Goal: Find specific page/section: Find specific page/section

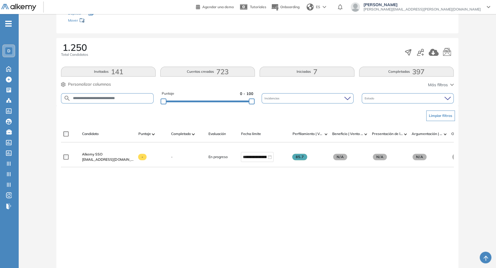
click at [147, 99] on input "**********" at bounding box center [112, 98] width 82 height 4
type input "**********"
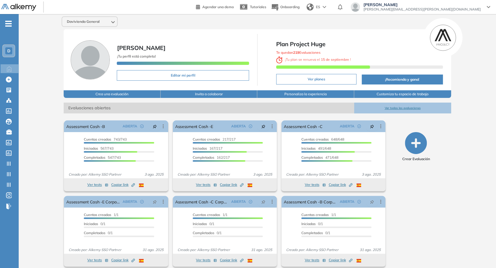
click at [392, 108] on button "Ver todas las evaluaciones" at bounding box center [402, 107] width 97 height 11
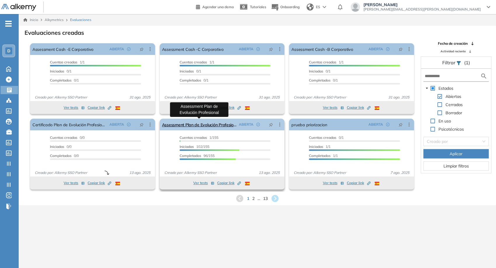
click at [195, 126] on link "Assessment Plan de Evolución Profesional" at bounding box center [199, 125] width 75 height 12
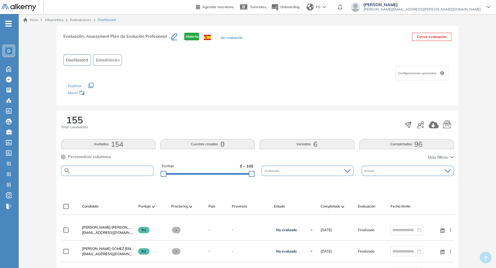
click at [108, 170] on input "text" at bounding box center [112, 170] width 82 height 4
paste input "**********"
type input "**********"
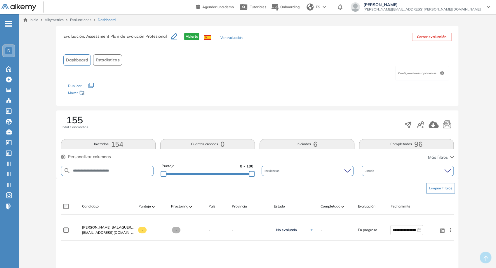
click at [100, 154] on span "Personalizar columnas" at bounding box center [89, 157] width 43 height 6
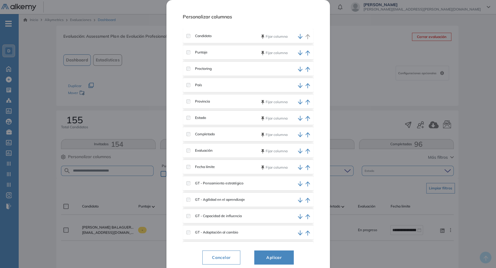
click at [186, 103] on div "Provincia [PERSON_NAME]" at bounding box center [248, 101] width 131 height 14
click at [188, 103] on div "Provincia" at bounding box center [218, 101] width 65 height 5
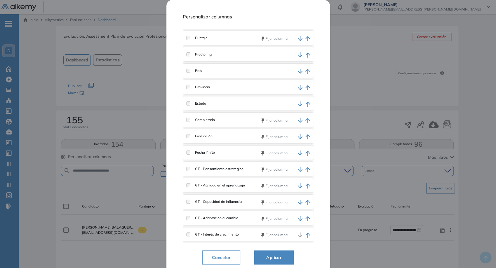
click at [267, 231] on span "Aplicar" at bounding box center [274, 257] width 25 height 7
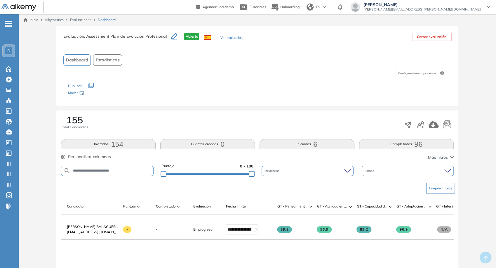
scroll to position [0, 11]
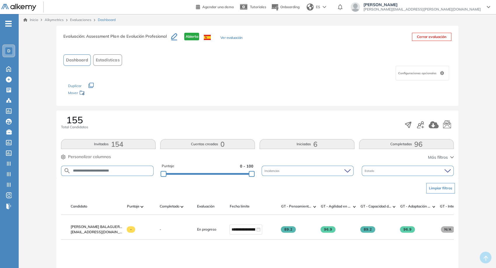
click at [103, 156] on span "Personalizar columnas" at bounding box center [89, 157] width 43 height 6
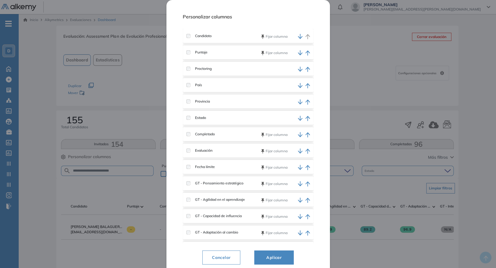
click at [188, 137] on div "Completado [PERSON_NAME]" at bounding box center [248, 134] width 131 height 14
click at [279, 231] on span "Aplicar" at bounding box center [274, 257] width 25 height 7
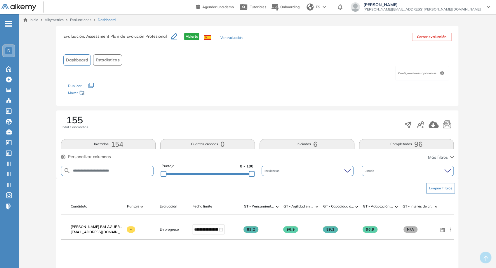
scroll to position [0, 0]
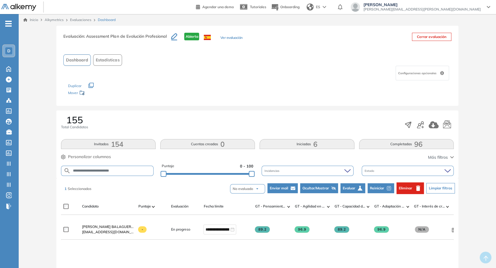
click at [379, 189] on span "Reiniciar" at bounding box center [377, 187] width 14 height 5
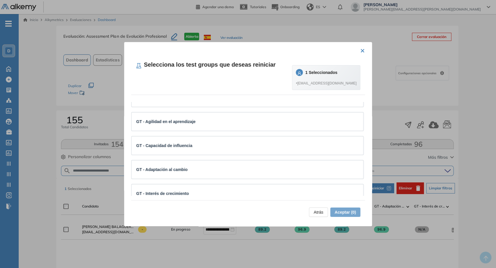
scroll to position [25, 0]
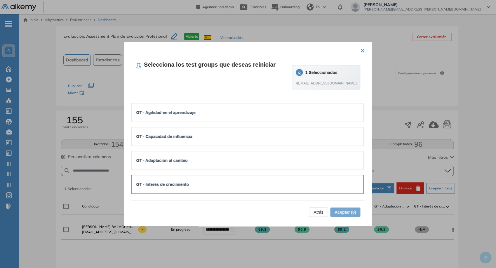
click at [235, 189] on div "GT - Interés de crecimiento" at bounding box center [248, 184] width 232 height 18
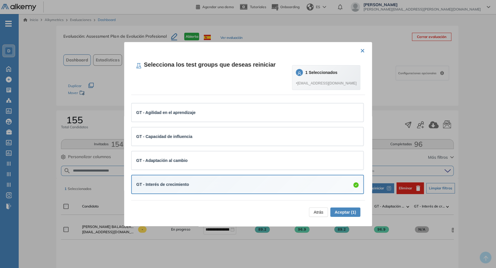
click at [355, 214] on button "Aceptar (1)" at bounding box center [345, 211] width 30 height 9
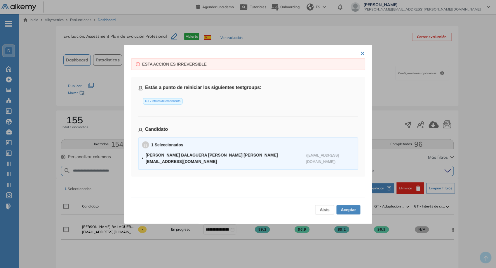
click at [325, 214] on div "Atrás Aceptar" at bounding box center [248, 207] width 234 height 21
click at [321, 208] on span "Atrás" at bounding box center [325, 209] width 10 height 6
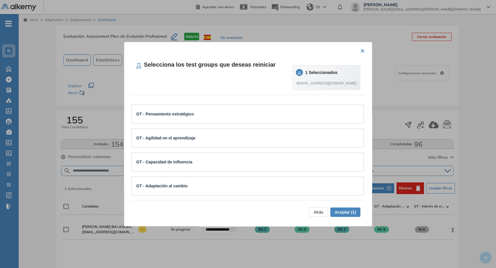
click at [324, 213] on button "Atrás" at bounding box center [318, 211] width 19 height 9
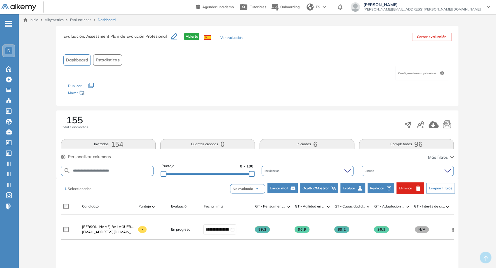
click at [377, 189] on span "Reiniciar" at bounding box center [377, 187] width 14 height 5
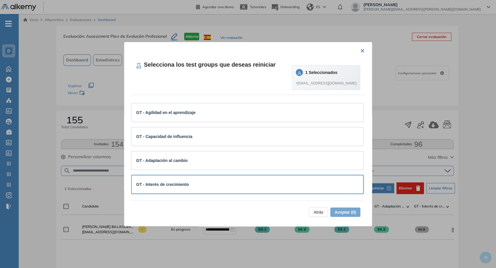
click at [265, 187] on div "GT - Interés de crecimiento" at bounding box center [247, 184] width 222 height 6
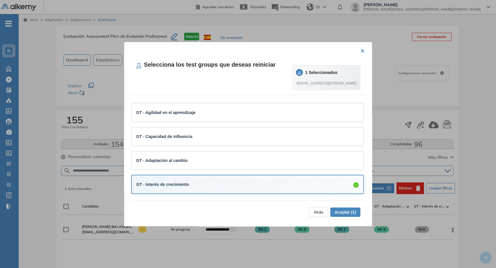
click at [337, 211] on span "Aceptar (1)" at bounding box center [344, 212] width 21 height 6
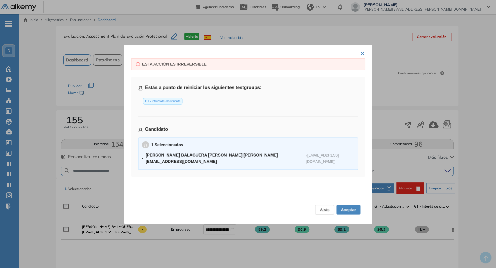
click at [352, 208] on span "Aceptar" at bounding box center [348, 209] width 15 height 6
